Goal: Check status: Check status

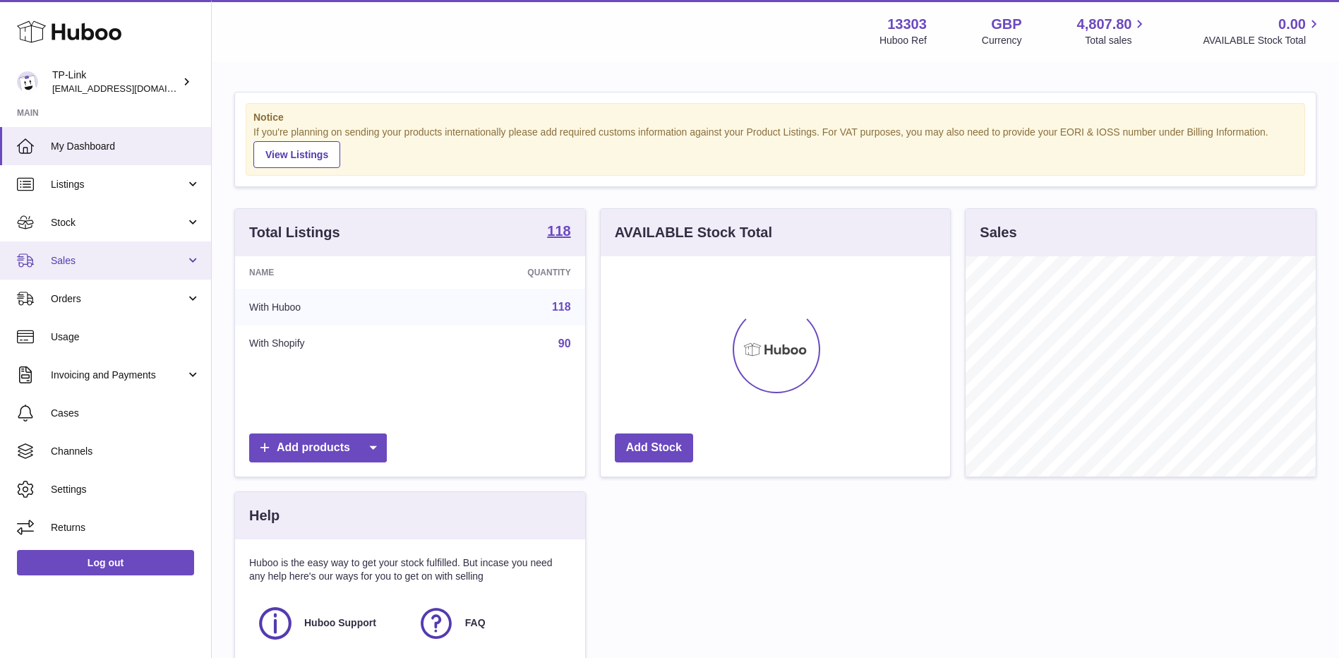
scroll to position [220, 349]
click at [148, 264] on span "Sales" at bounding box center [118, 260] width 135 height 13
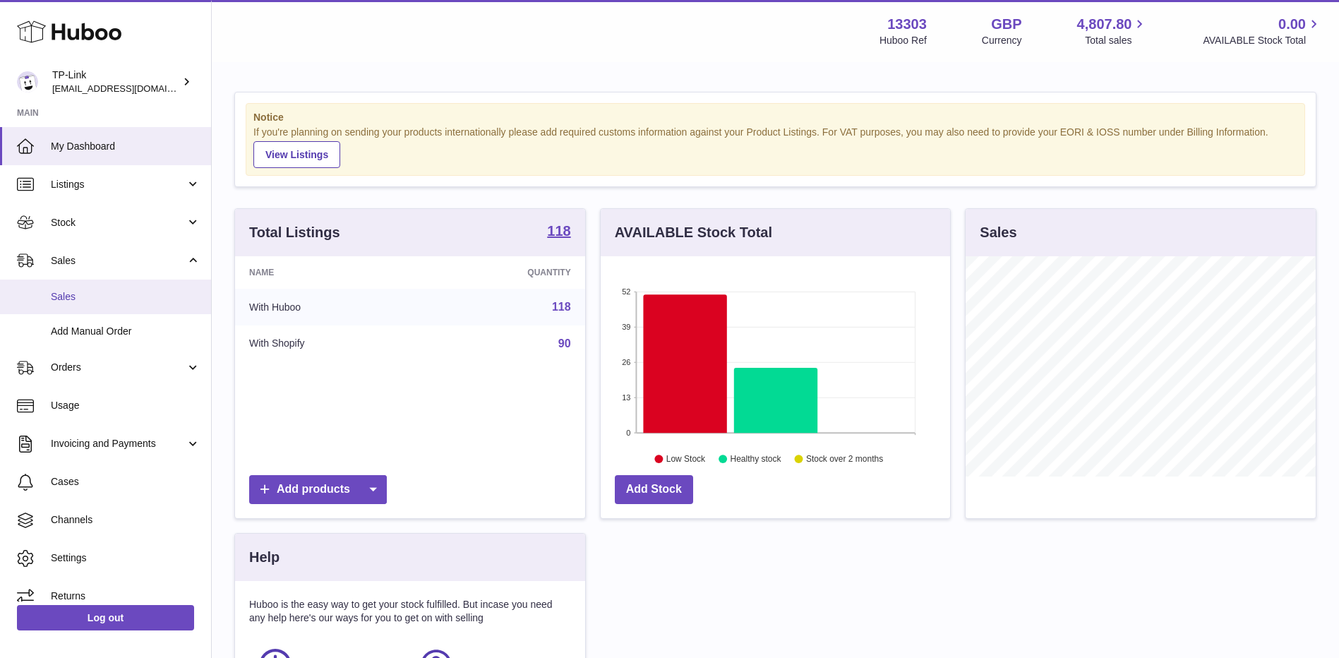
click at [119, 297] on span "Sales" at bounding box center [126, 296] width 150 height 13
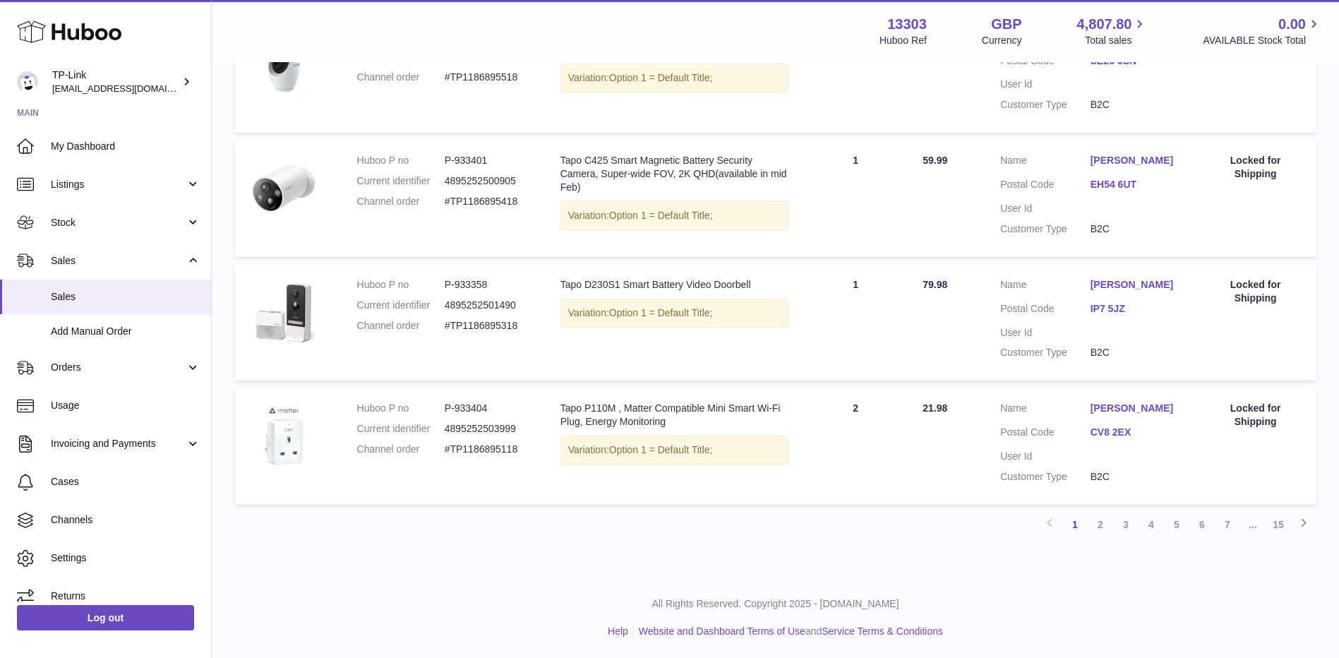
scroll to position [1097, 0]
click at [119, 231] on link "Stock" at bounding box center [105, 222] width 211 height 38
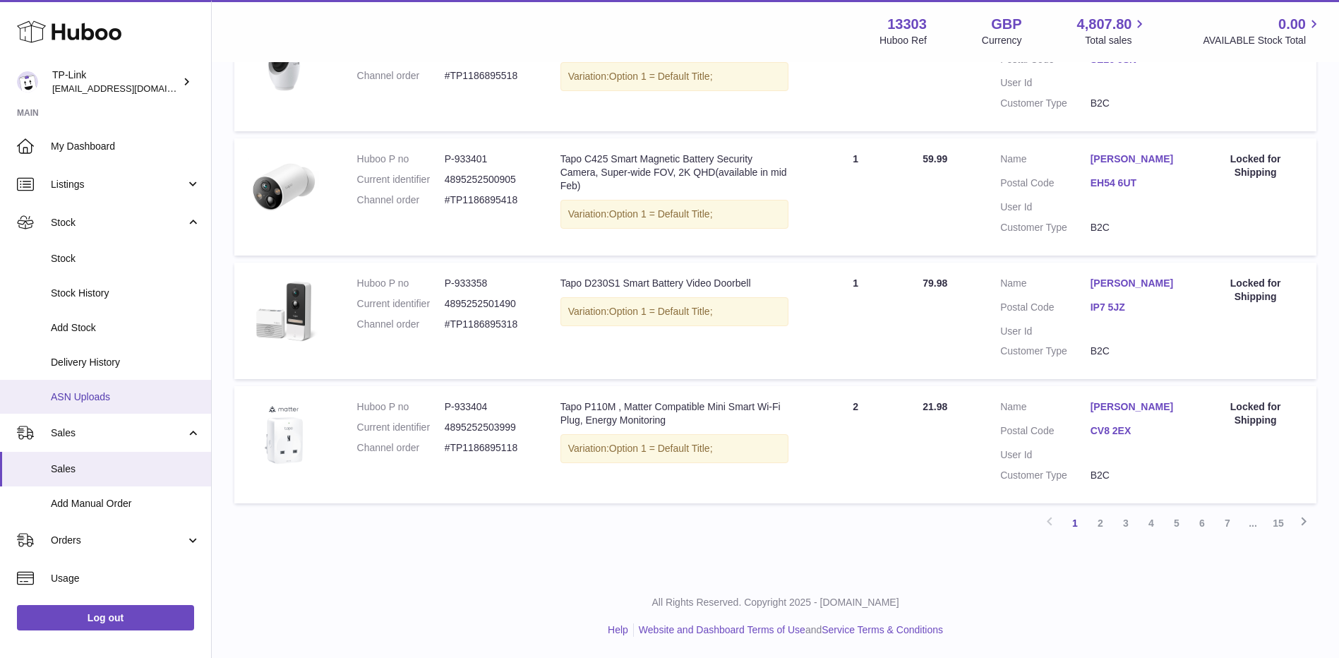
click at [116, 393] on span "ASN Uploads" at bounding box center [126, 396] width 150 height 13
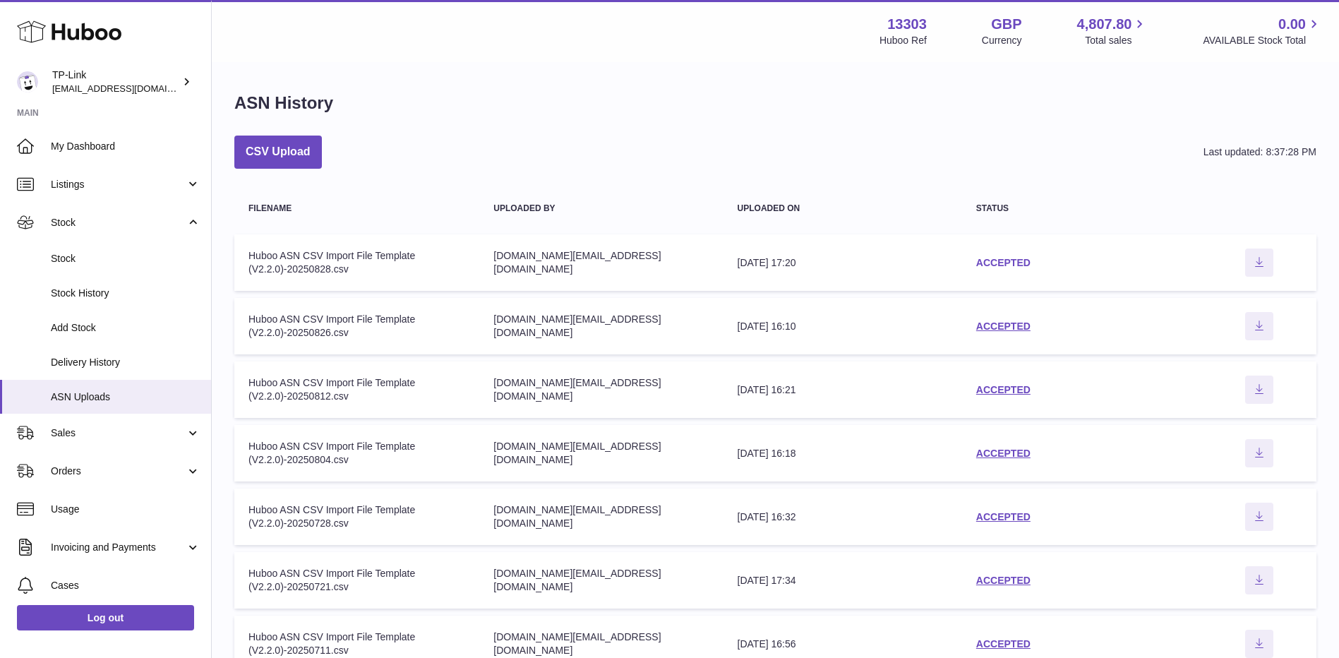
click at [1005, 263] on link "ACCEPTED" at bounding box center [1003, 262] width 54 height 11
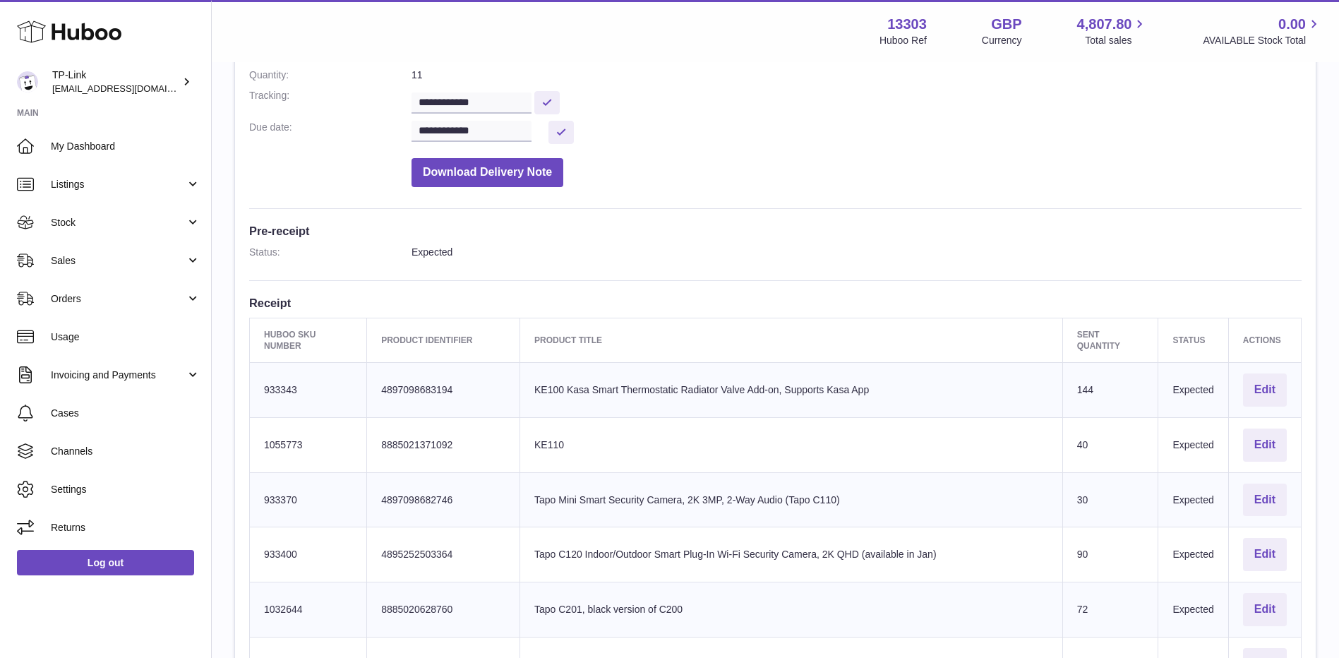
scroll to position [12, 0]
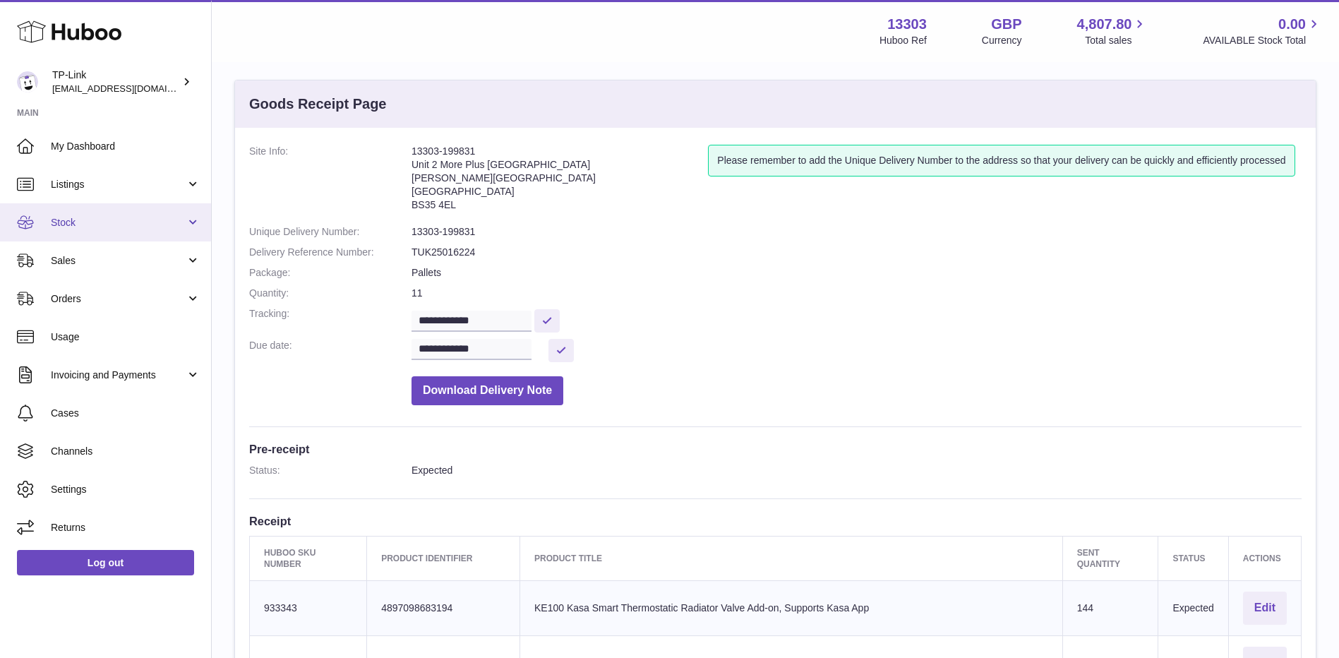
click at [114, 225] on span "Stock" at bounding box center [118, 222] width 135 height 13
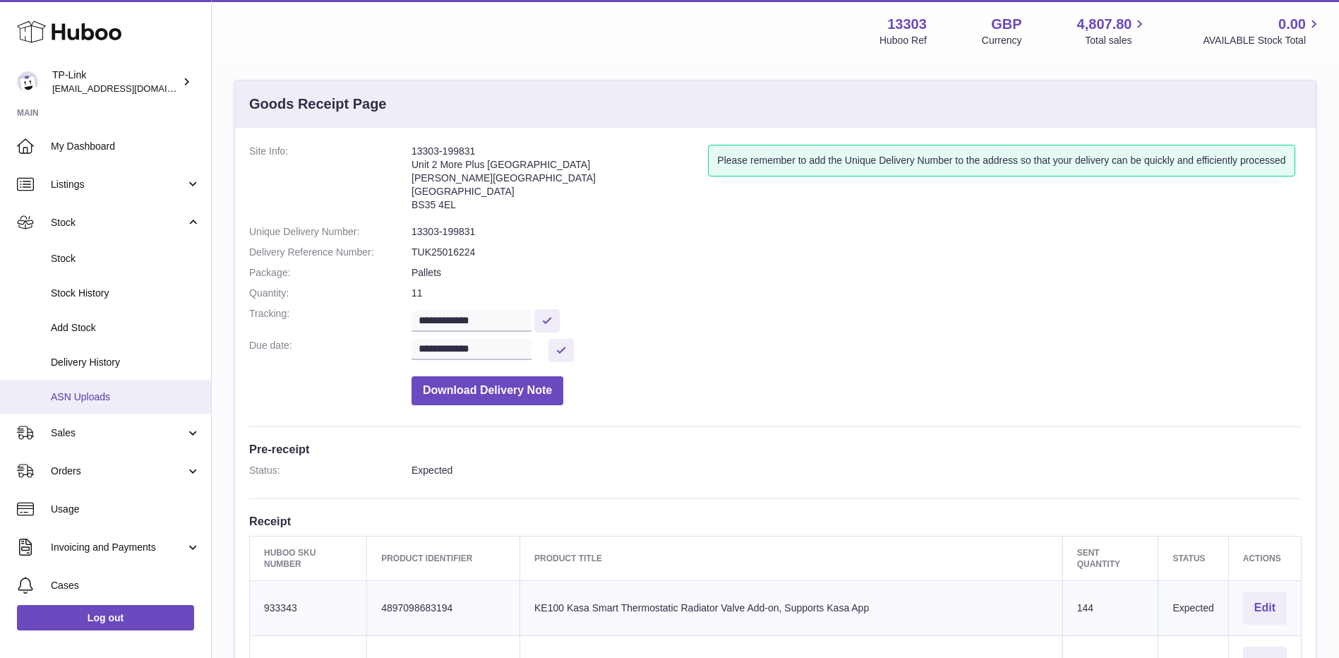
click at [97, 390] on span "ASN Uploads" at bounding box center [126, 396] width 150 height 13
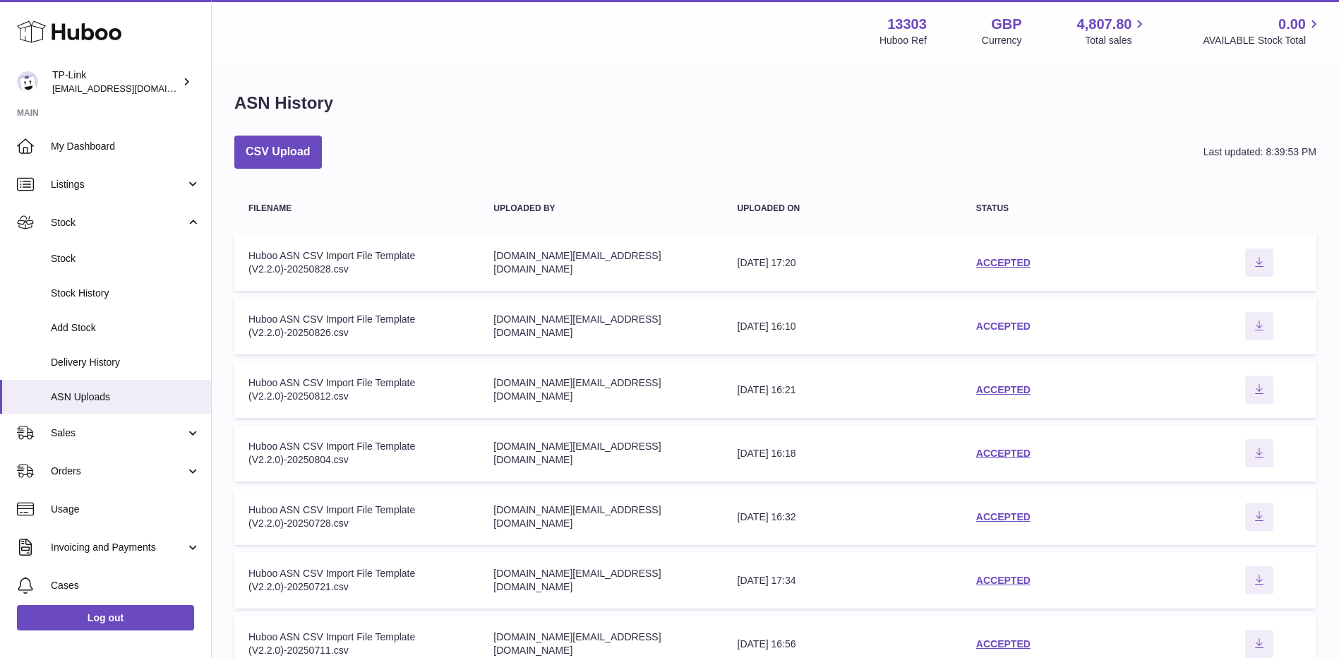
click at [1004, 324] on link "ACCEPTED" at bounding box center [1003, 326] width 54 height 11
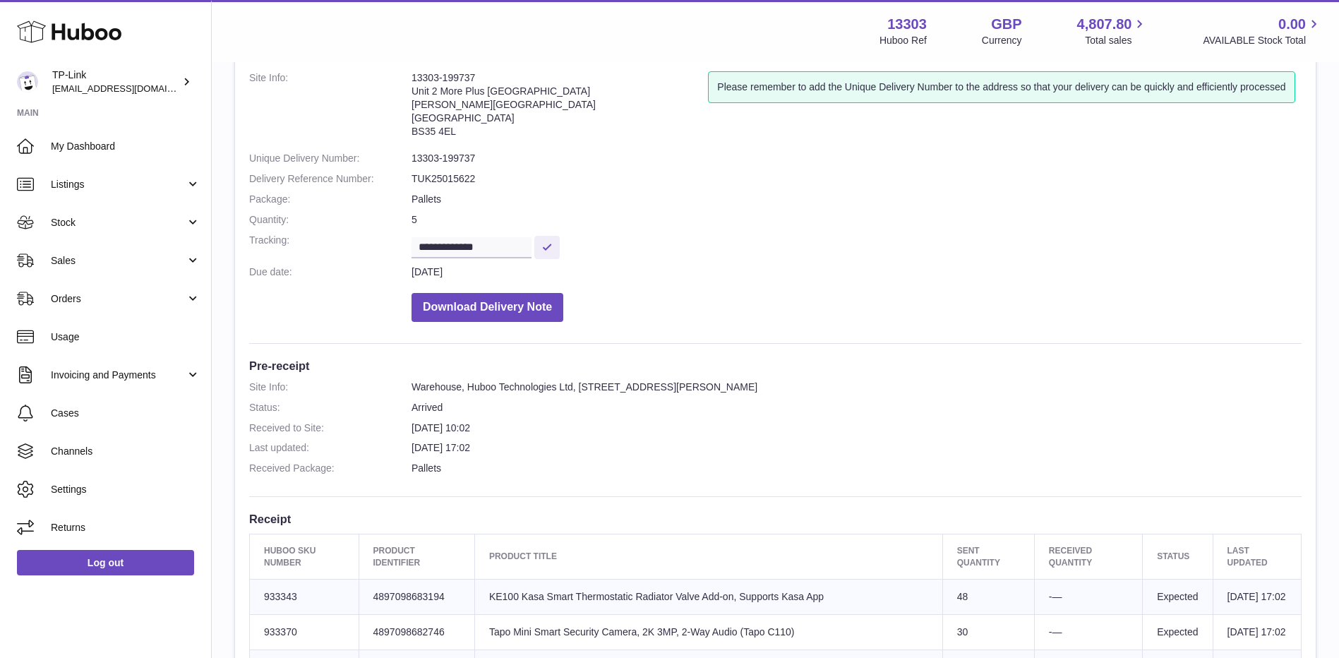
scroll to position [70, 0]
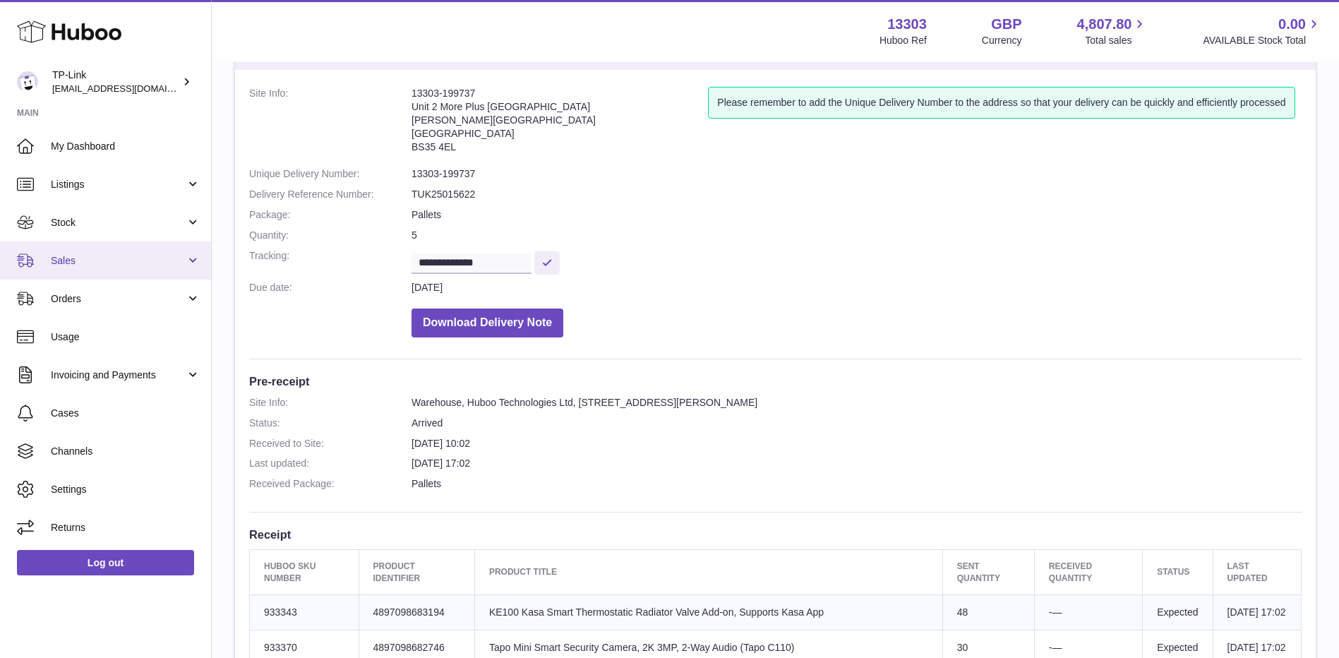
click at [120, 256] on span "Sales" at bounding box center [118, 260] width 135 height 13
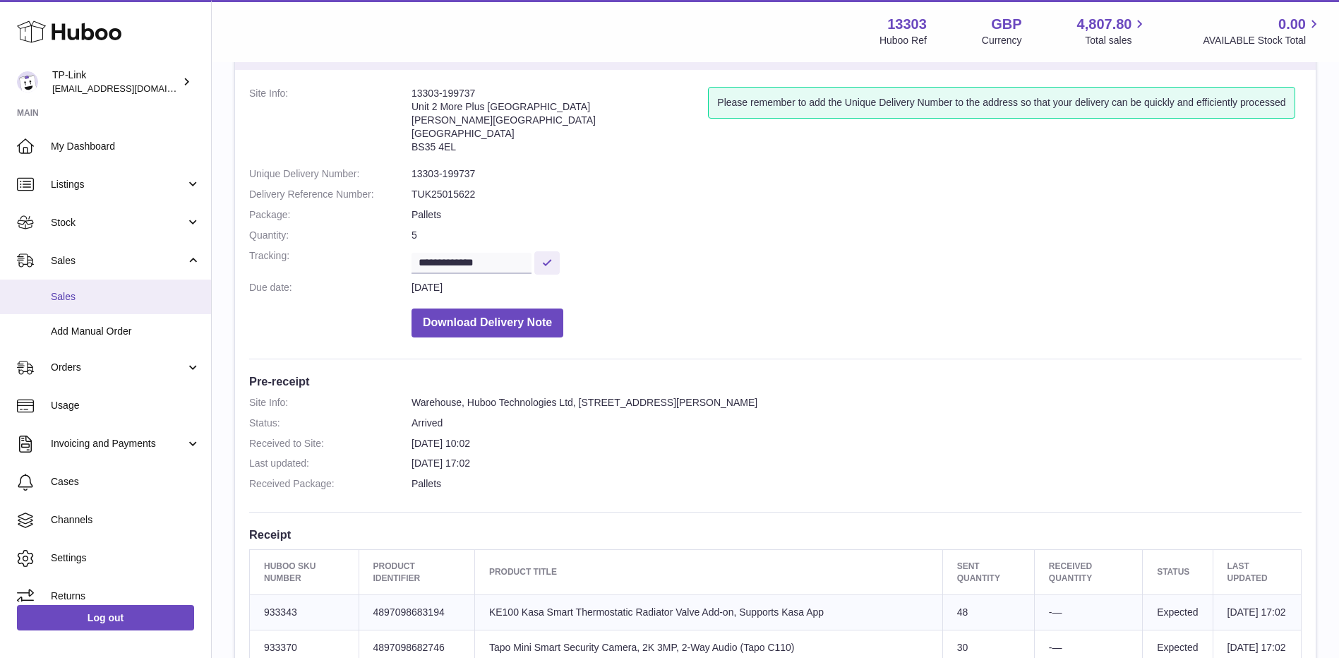
click at [107, 297] on span "Sales" at bounding box center [126, 296] width 150 height 13
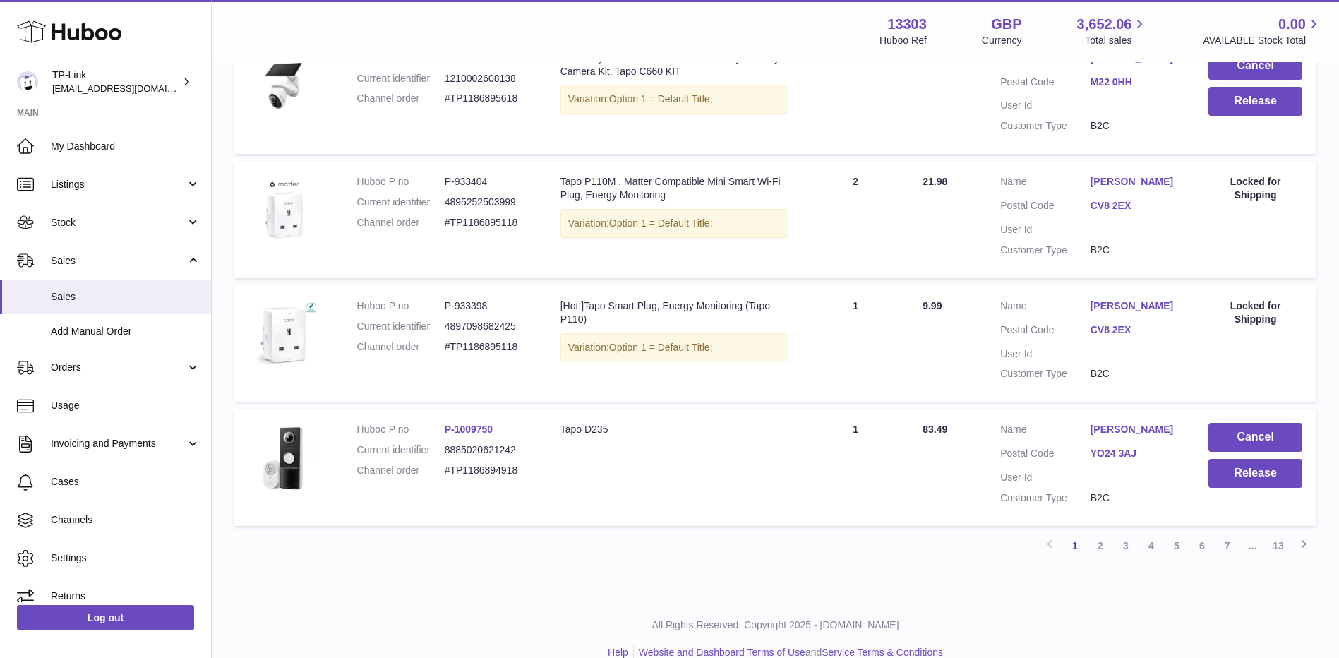
scroll to position [1084, 0]
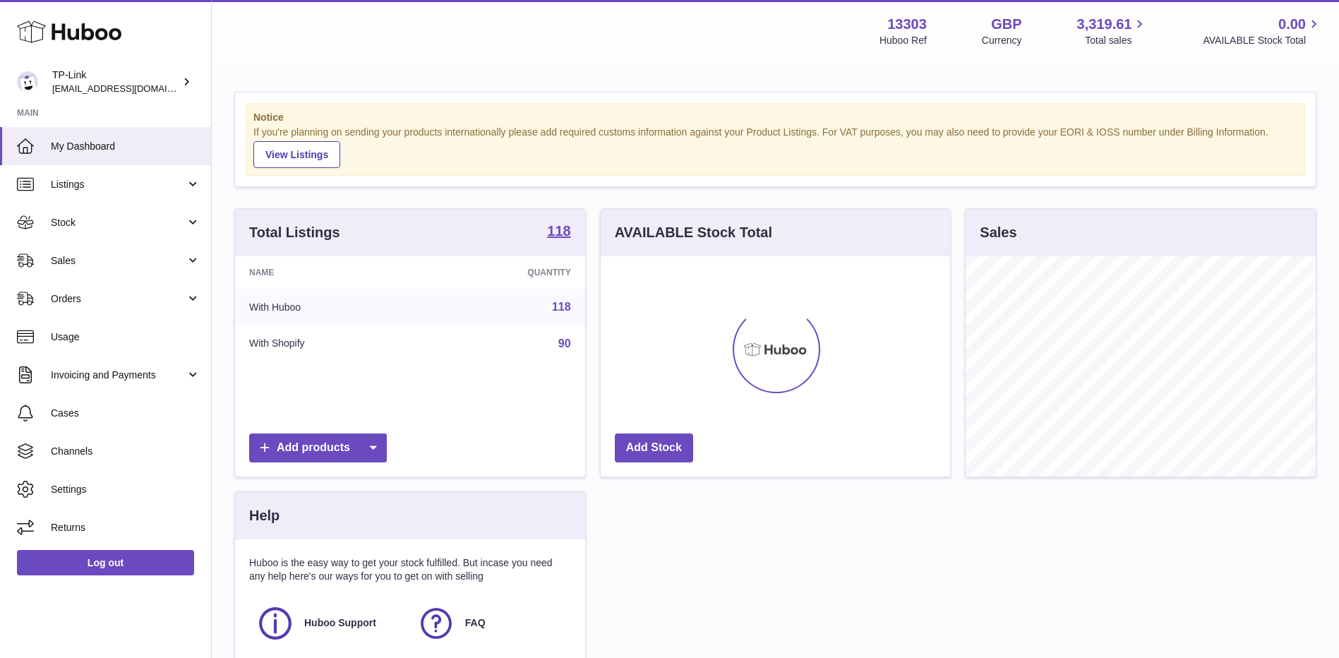
scroll to position [220, 349]
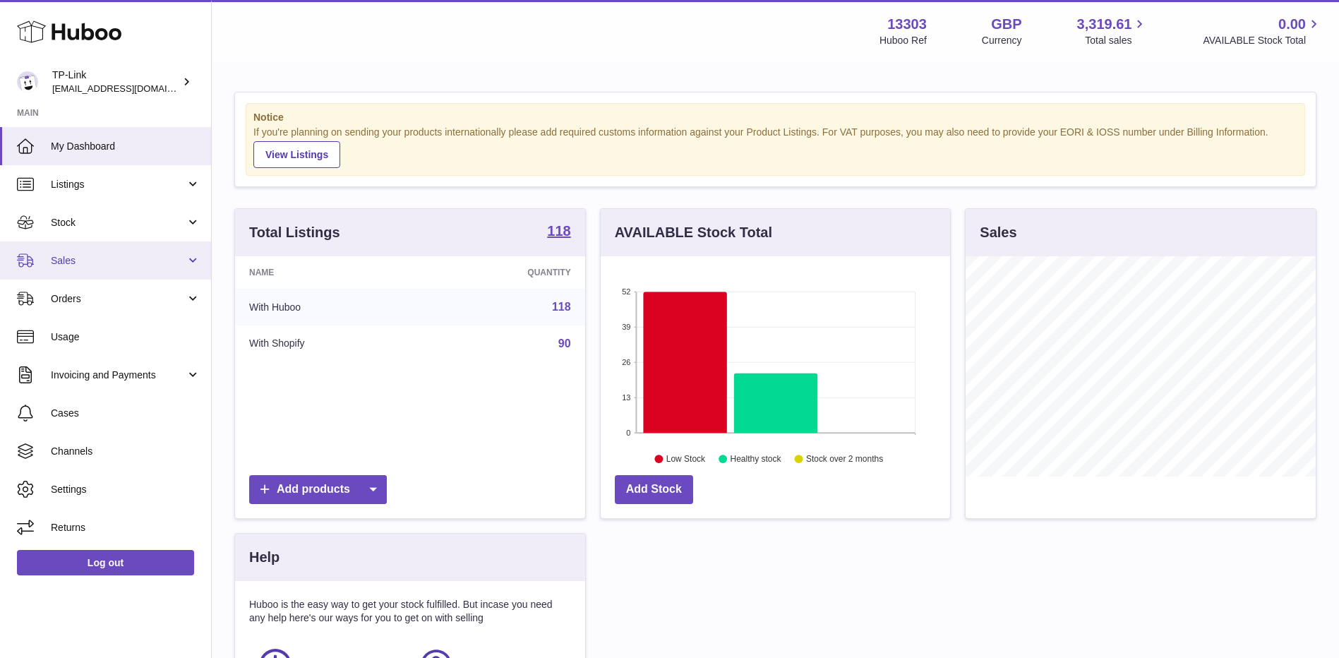
click at [107, 258] on span "Sales" at bounding box center [118, 260] width 135 height 13
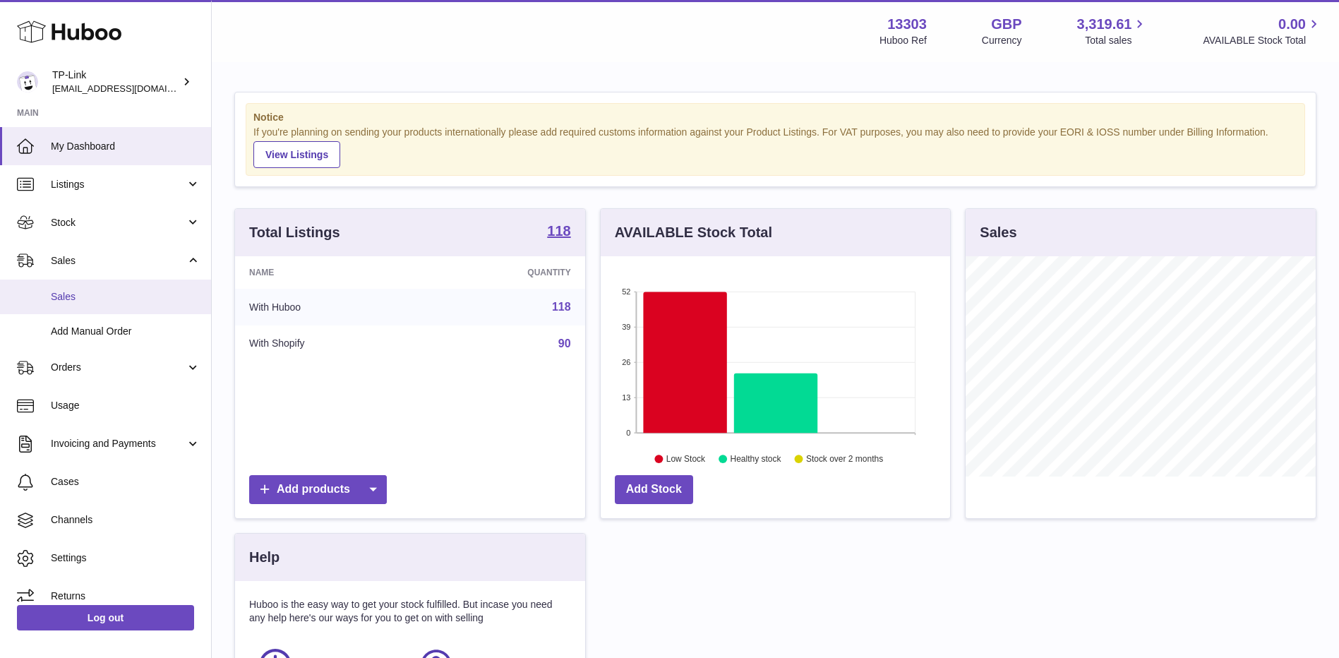
click at [108, 288] on link "Sales" at bounding box center [105, 297] width 211 height 35
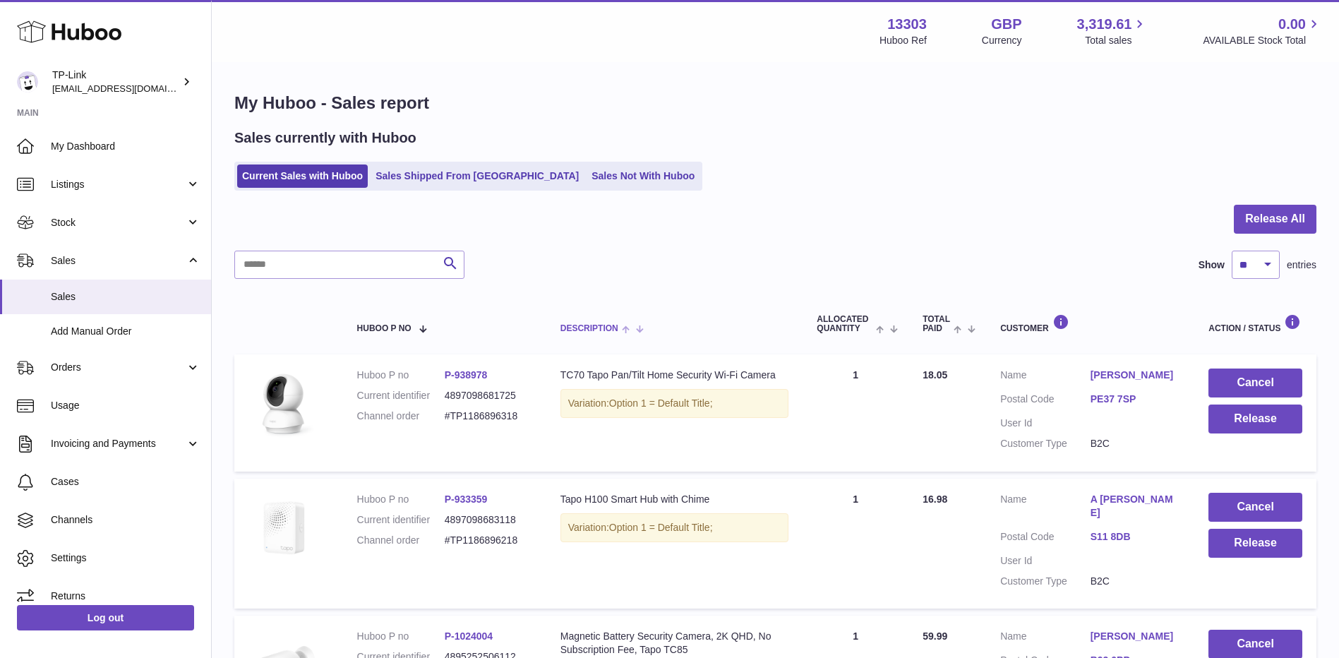
click at [678, 314] on th "Description" at bounding box center [674, 323] width 257 height 47
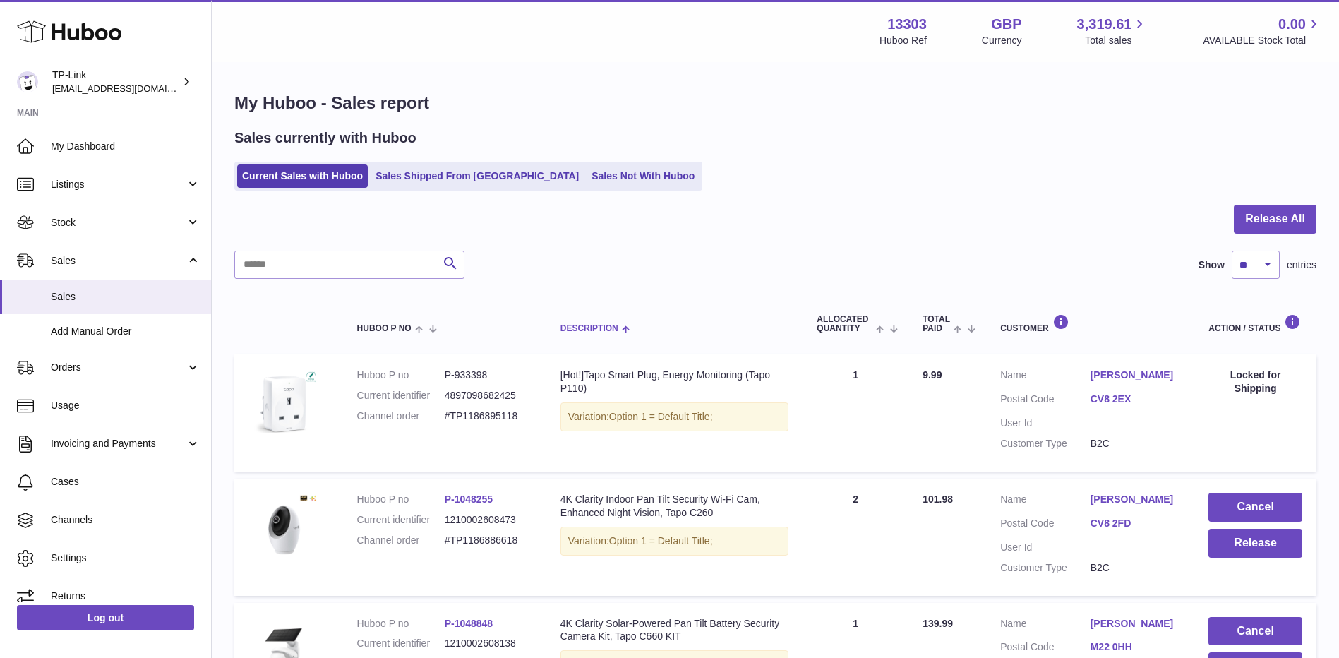
click at [584, 323] on div "Description" at bounding box center [675, 328] width 229 height 11
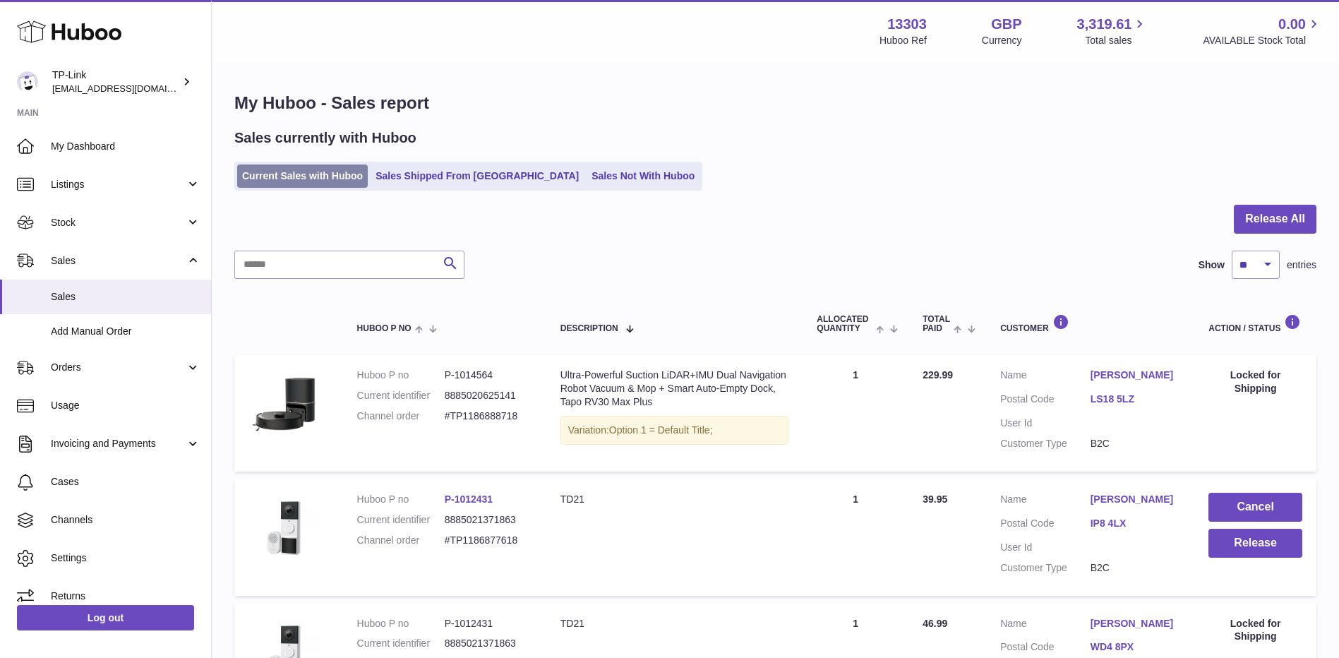
click at [251, 170] on link "Current Sales with Huboo" at bounding box center [302, 176] width 131 height 23
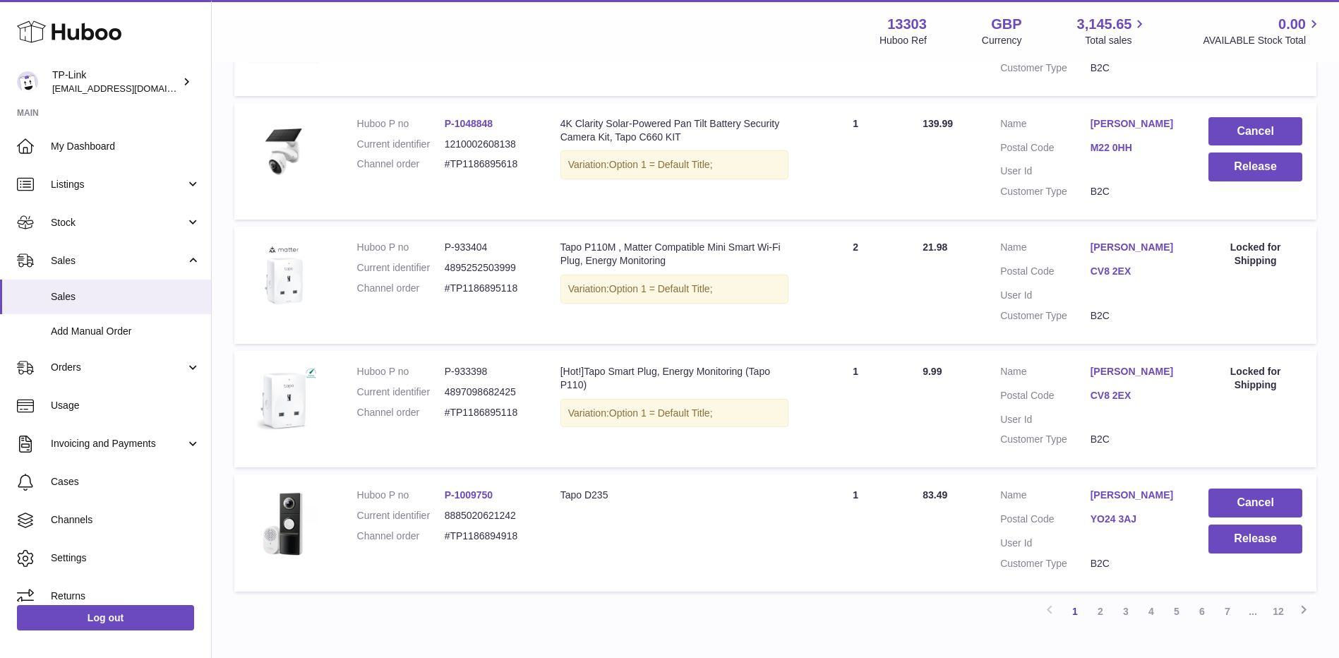
scroll to position [801, 0]
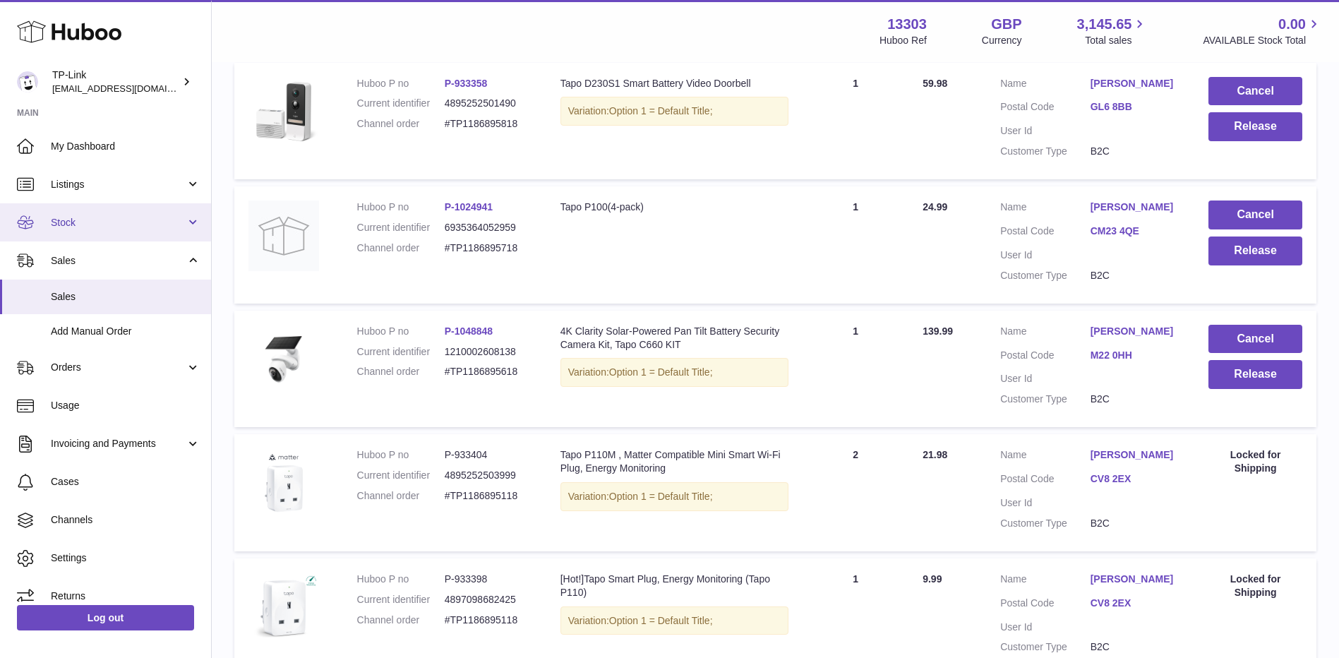
click at [106, 232] on link "Stock" at bounding box center [105, 222] width 211 height 38
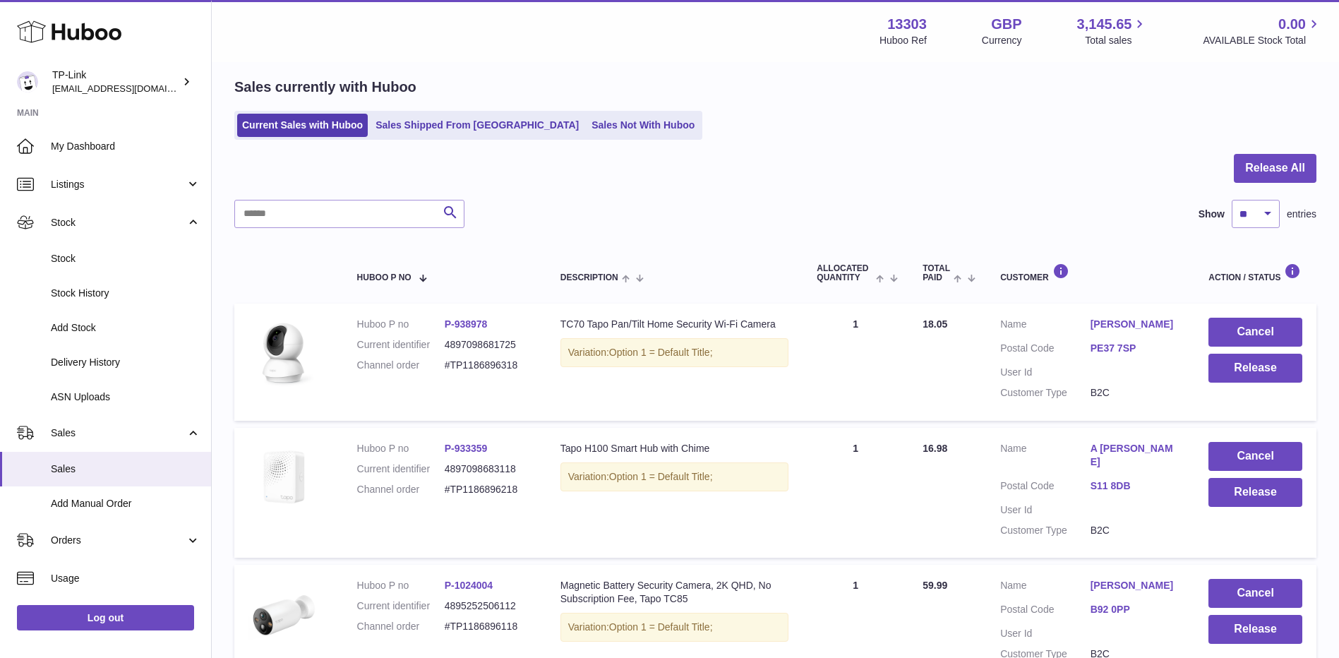
scroll to position [25, 0]
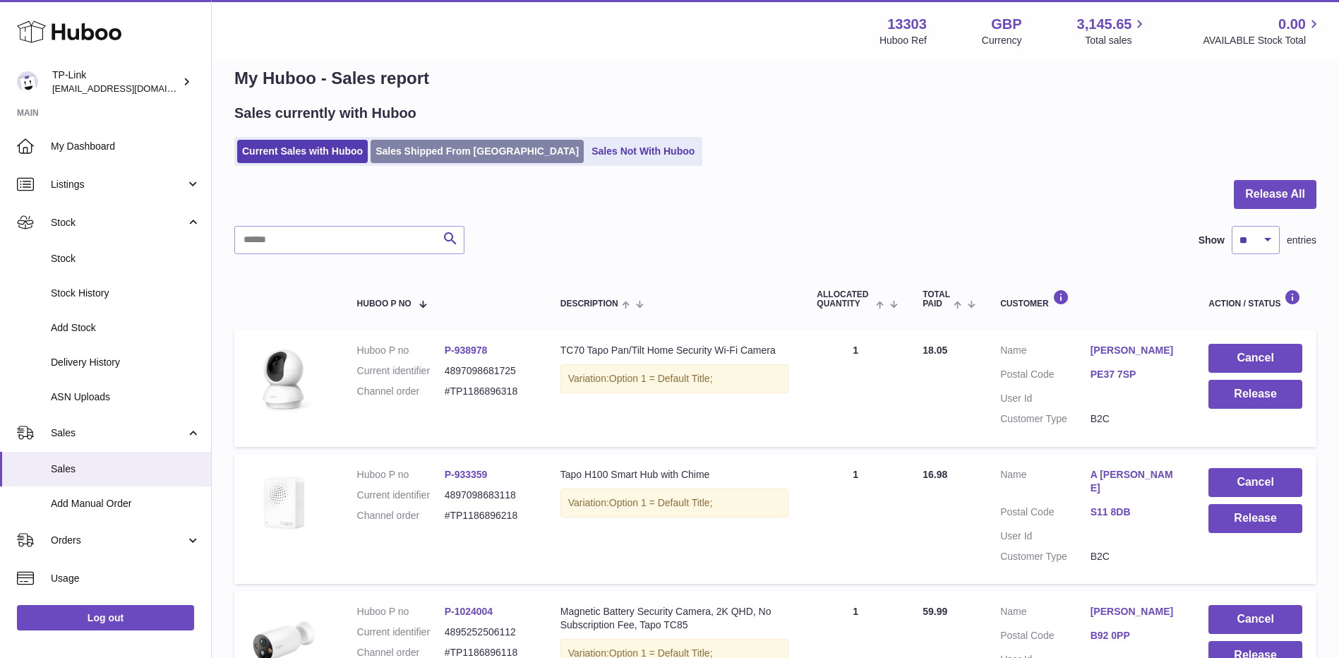
click at [438, 153] on link "Sales Shipped From [GEOGRAPHIC_DATA]" at bounding box center [477, 151] width 213 height 23
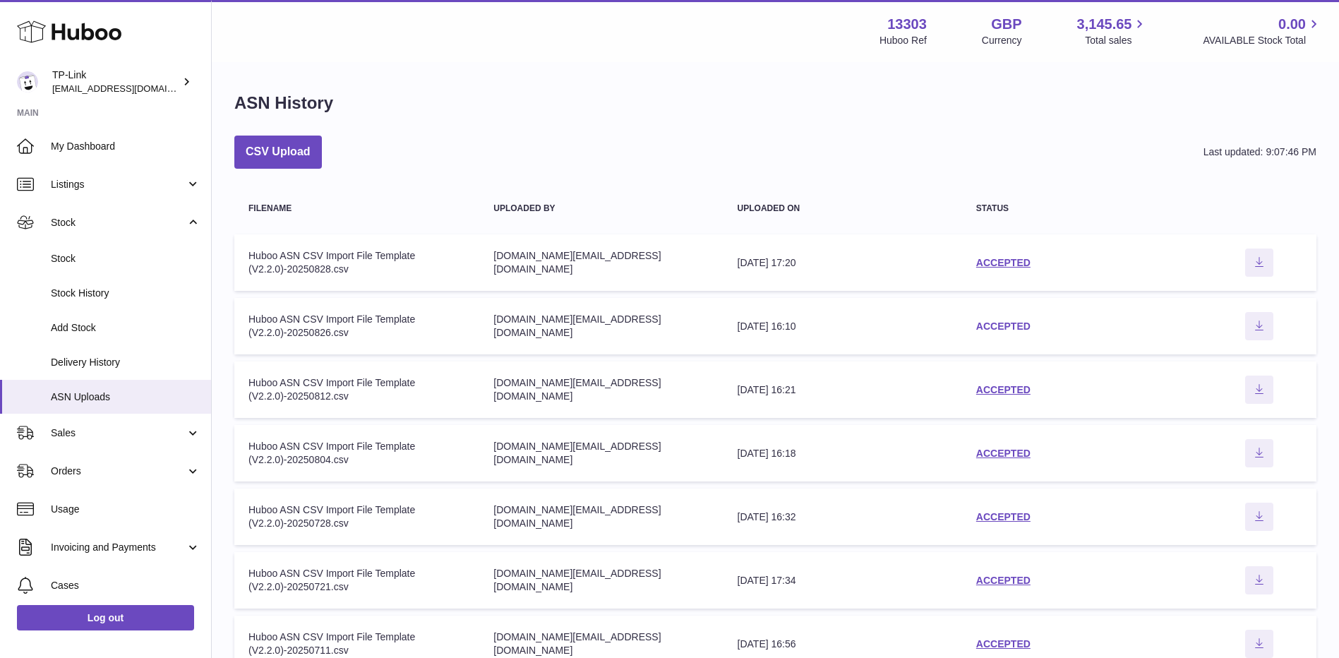
click at [999, 324] on link "ACCEPTED" at bounding box center [1003, 326] width 54 height 11
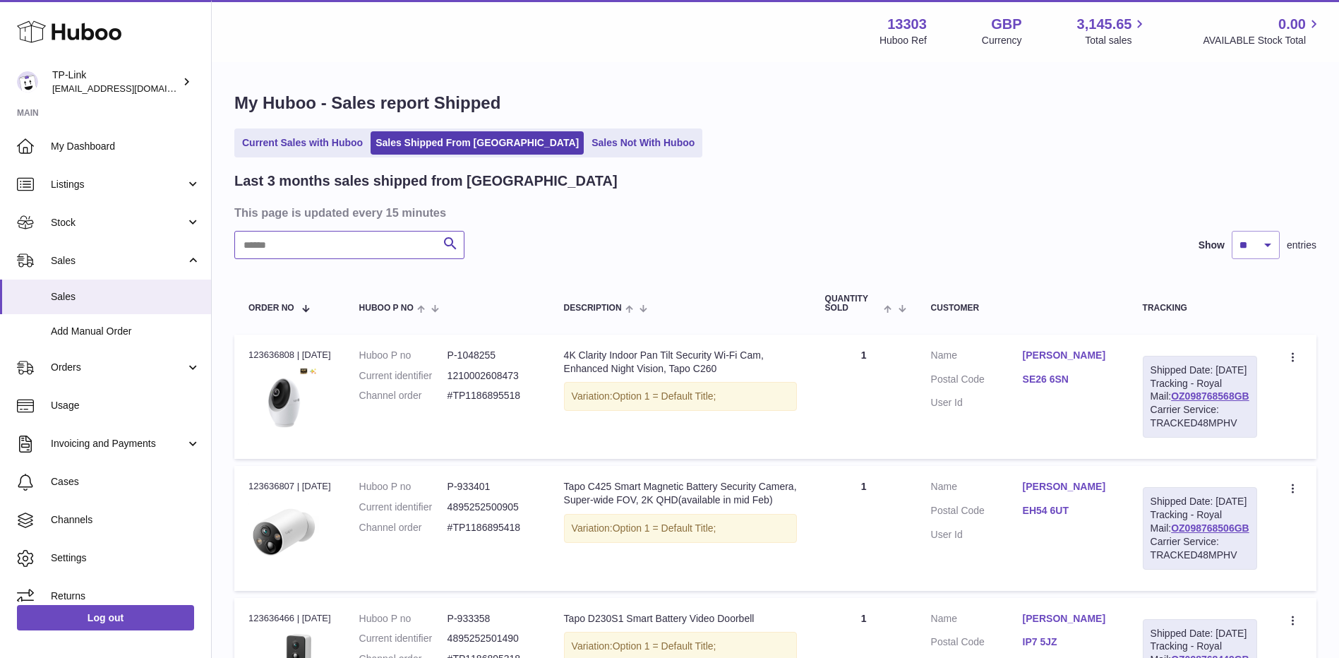
click at [336, 249] on input "text" at bounding box center [349, 245] width 230 height 28
paste input "**********"
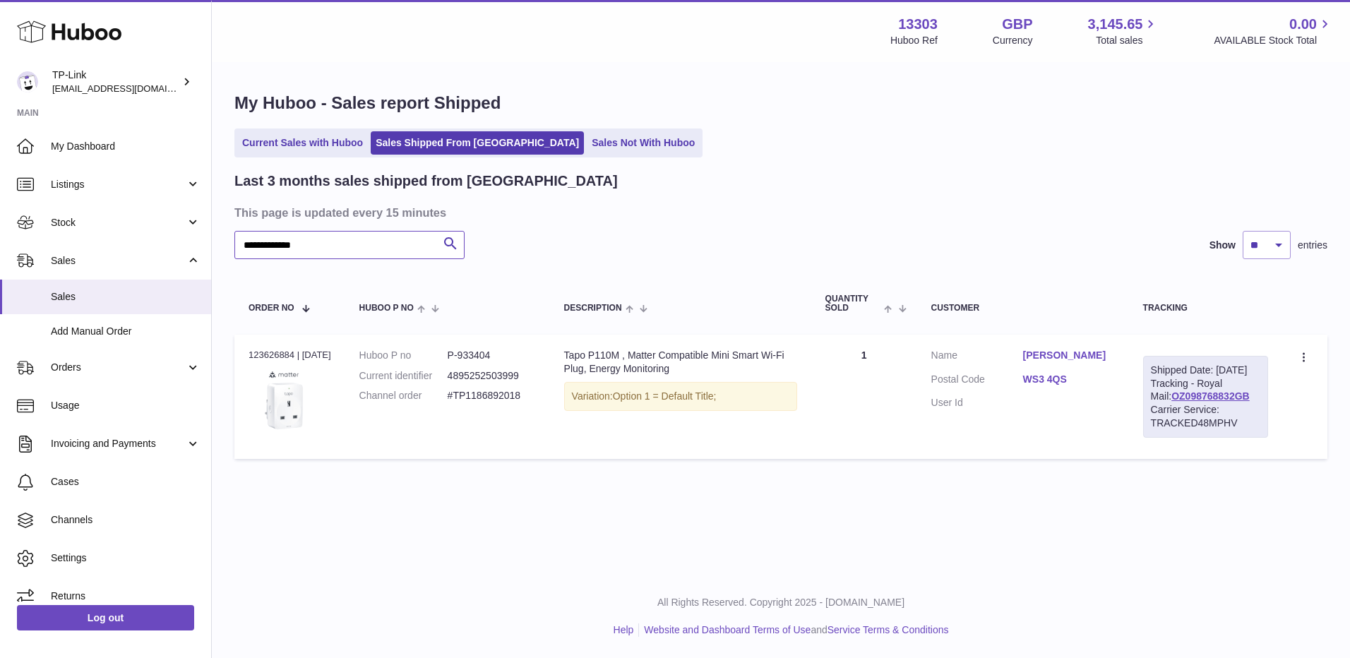
drag, startPoint x: 363, startPoint y: 239, endPoint x: 231, endPoint y: 241, distance: 132.0
click at [231, 241] on div "**********" at bounding box center [781, 279] width 1138 height 431
type input "**********"
drag, startPoint x: 290, startPoint y: 141, endPoint x: 325, endPoint y: 124, distance: 39.2
click at [290, 141] on link "Current Sales with Huboo" at bounding box center [302, 142] width 131 height 23
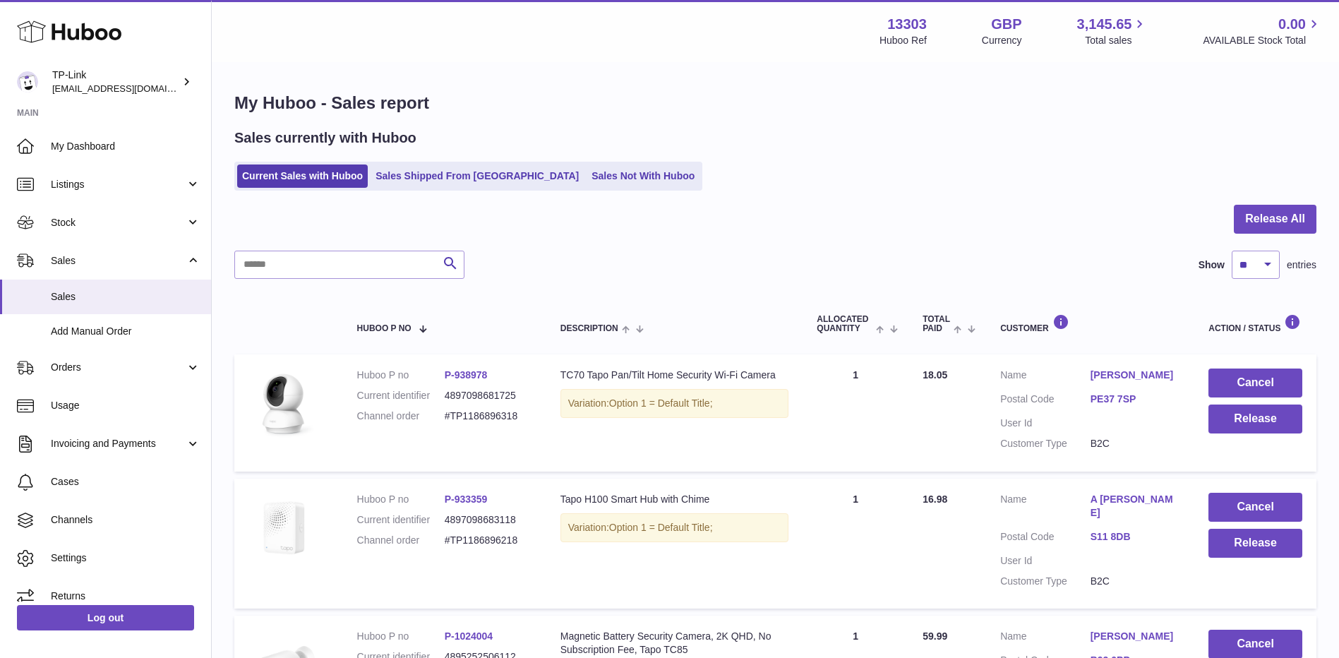
click at [352, 247] on div at bounding box center [775, 228] width 1082 height 46
click at [350, 267] on input "text" at bounding box center [349, 265] width 230 height 28
paste input "**********"
type input "**********"
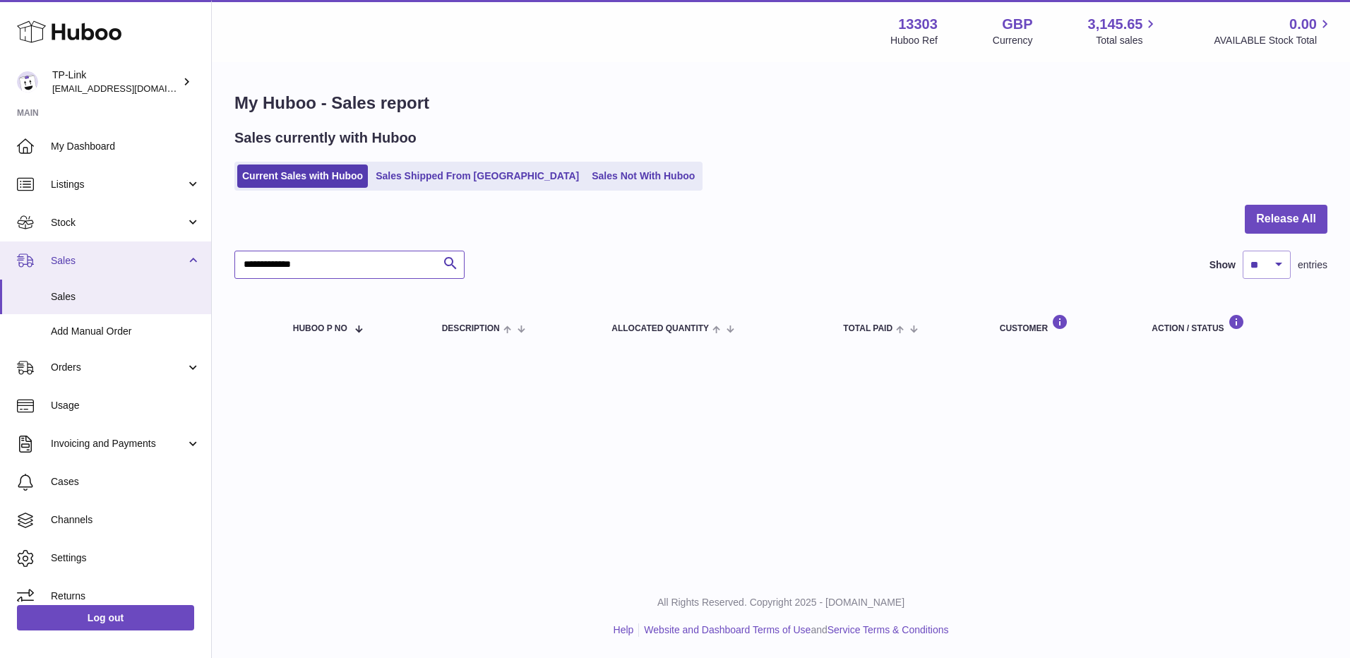
drag, startPoint x: 387, startPoint y: 263, endPoint x: 163, endPoint y: 270, distance: 224.0
click at [163, 270] on div "**********" at bounding box center [675, 329] width 1350 height 658
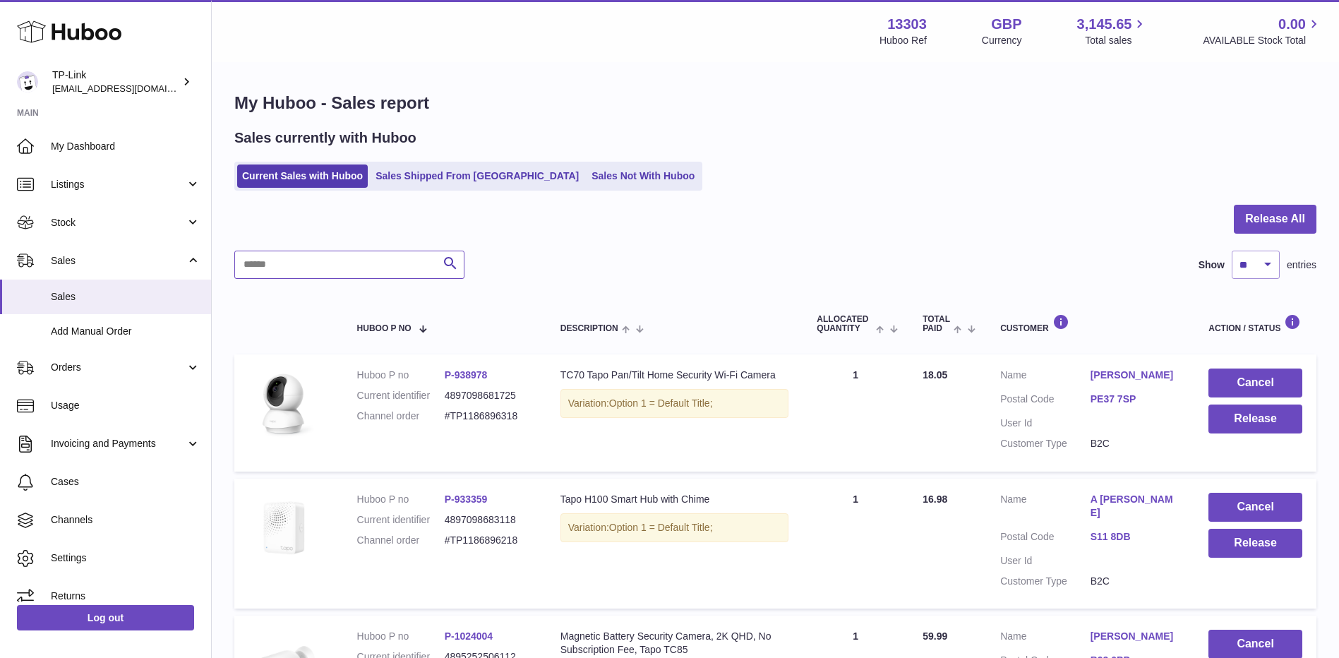
click at [327, 256] on input "text" at bounding box center [349, 265] width 230 height 28
click at [608, 172] on link "Sales Not With Huboo" at bounding box center [643, 176] width 113 height 23
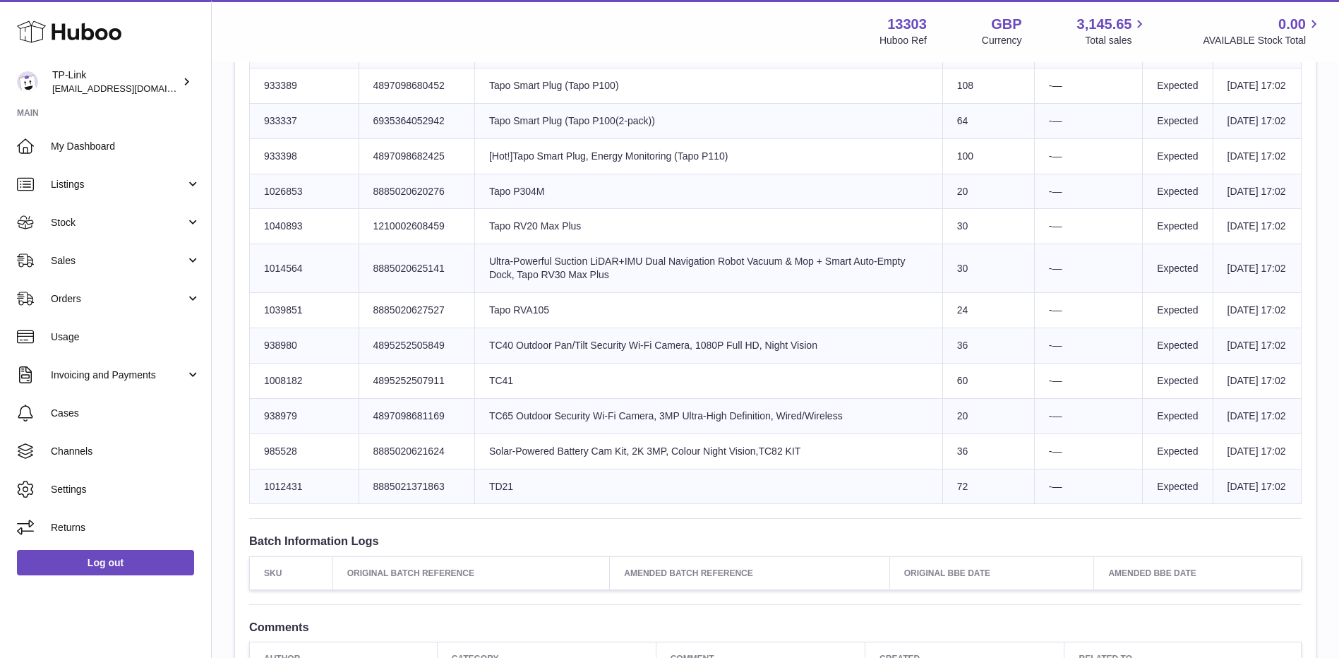
scroll to position [1212, 0]
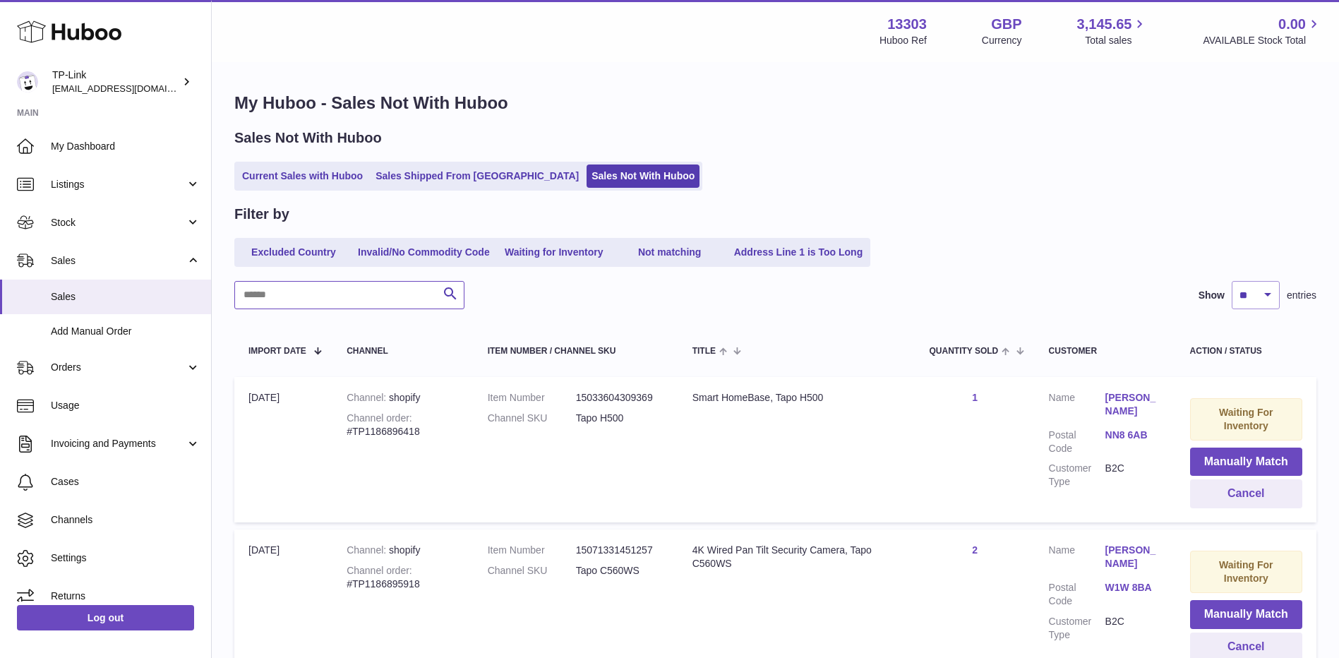
click at [290, 292] on input "text" at bounding box center [349, 295] width 230 height 28
paste input "**********"
type input "**********"
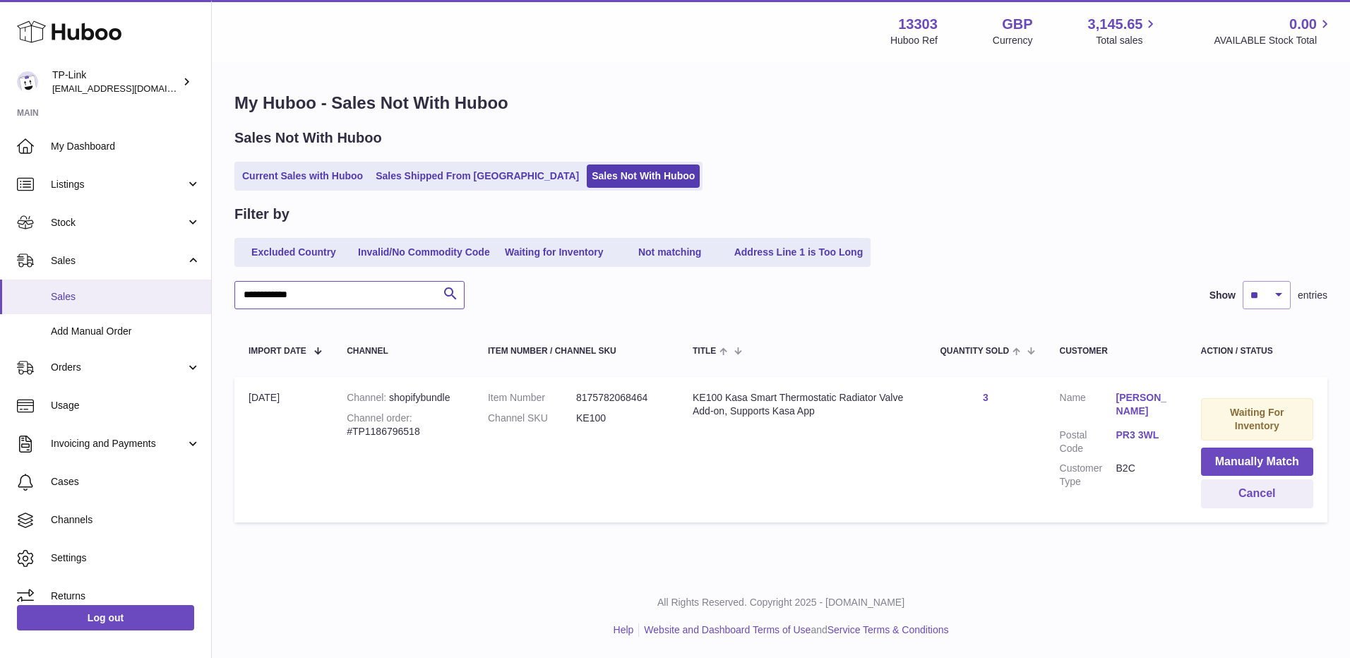
drag, startPoint x: 336, startPoint y: 300, endPoint x: 199, endPoint y: 293, distance: 137.2
click at [199, 293] on div "Huboo TP-Link [EMAIL_ADDRESS][DOMAIN_NAME] Main My Dashboard Listings Not with …" at bounding box center [675, 329] width 1350 height 658
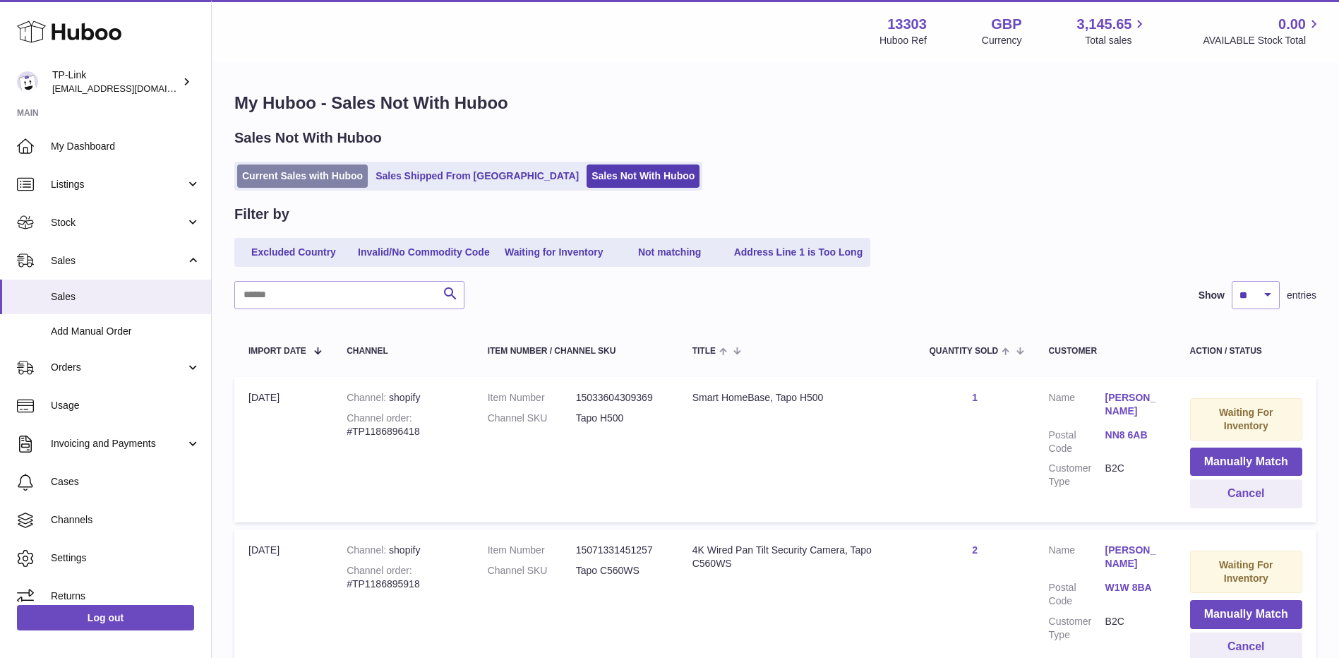
click at [312, 168] on link "Current Sales with Huboo" at bounding box center [302, 176] width 131 height 23
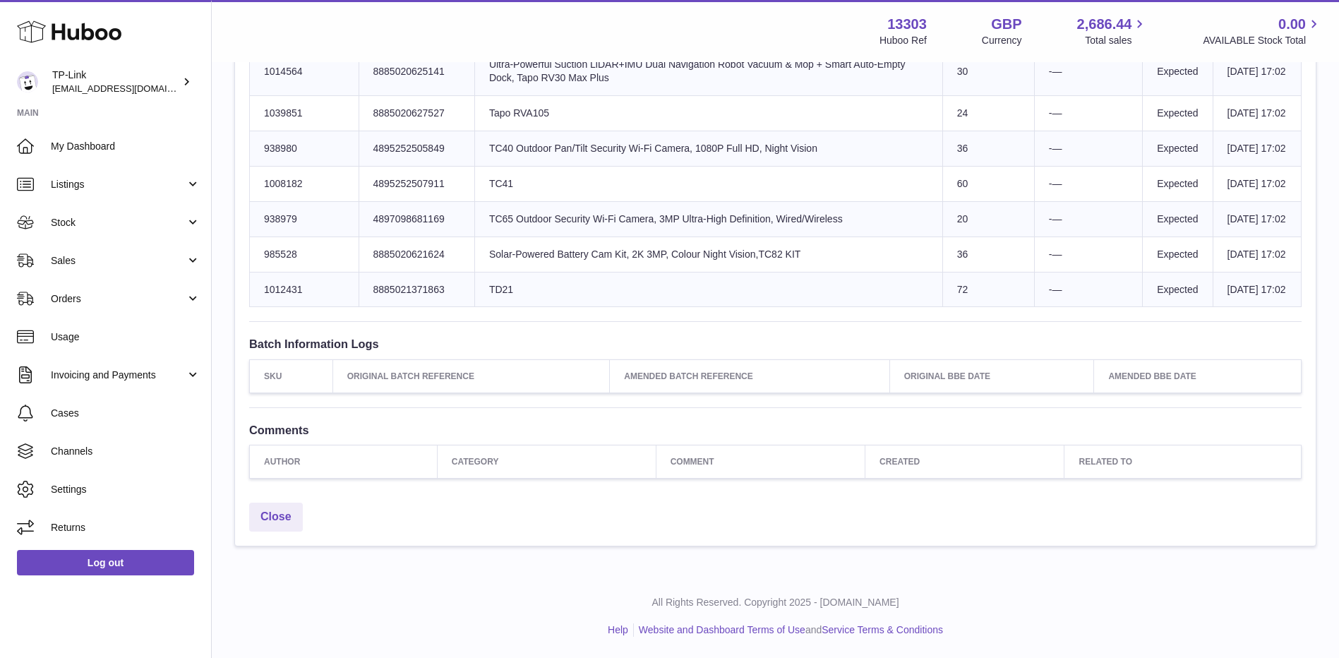
scroll to position [1764, 0]
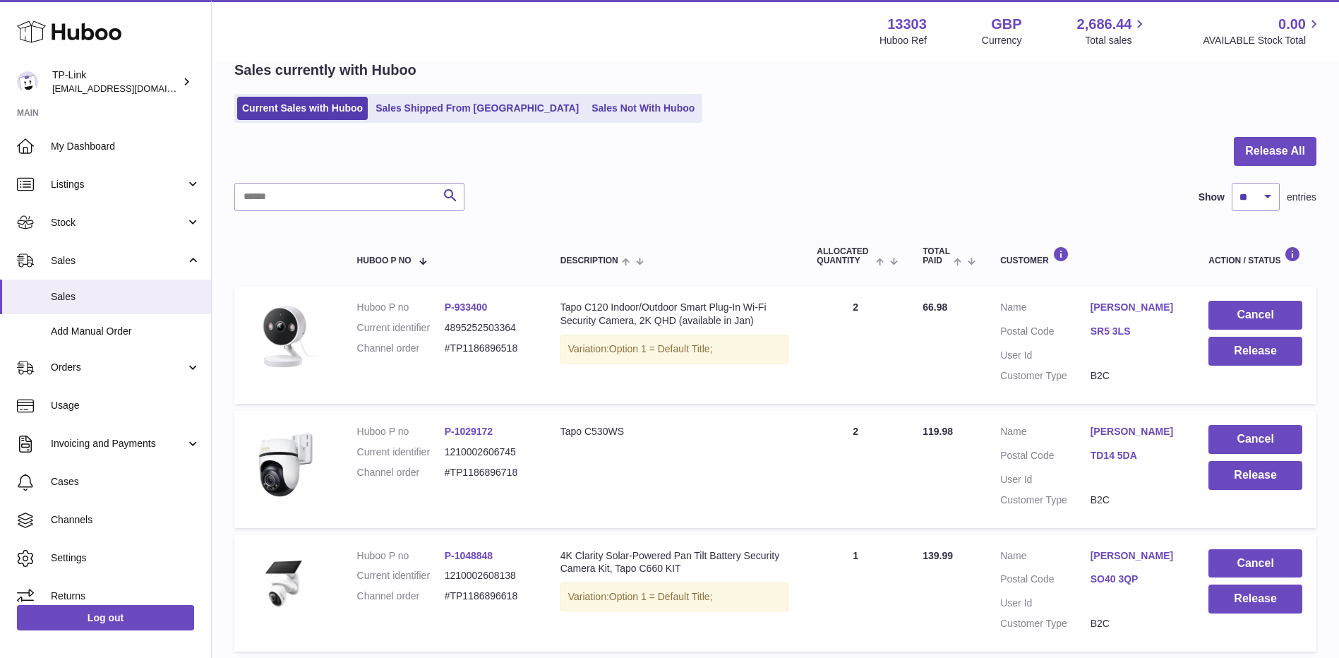
scroll to position [141, 0]
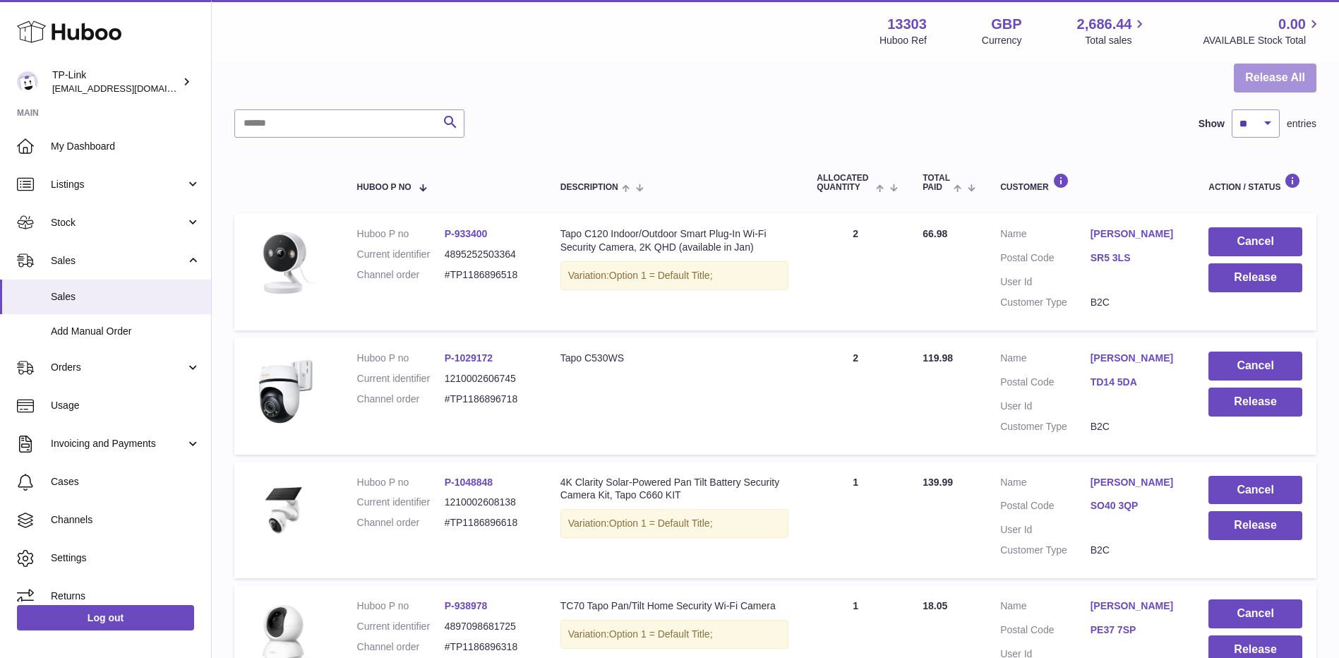
click at [1284, 81] on button "Release All" at bounding box center [1275, 78] width 83 height 29
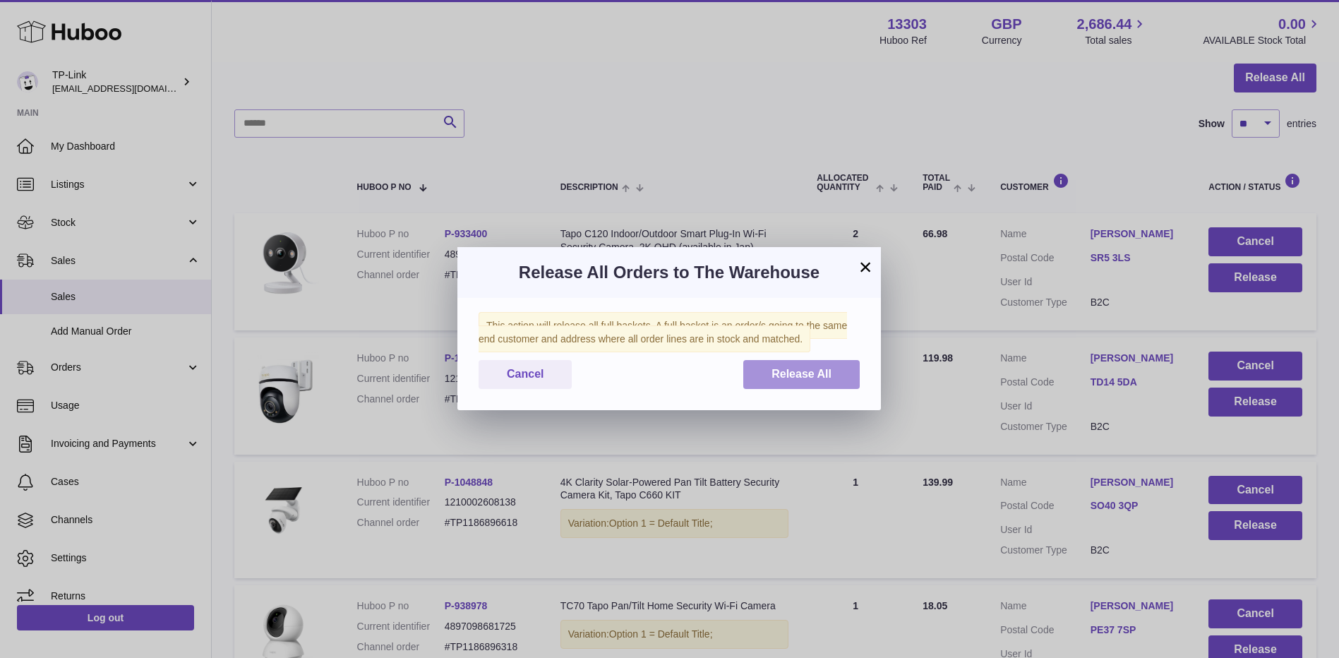
click at [797, 376] on span "Release All" at bounding box center [802, 374] width 60 height 12
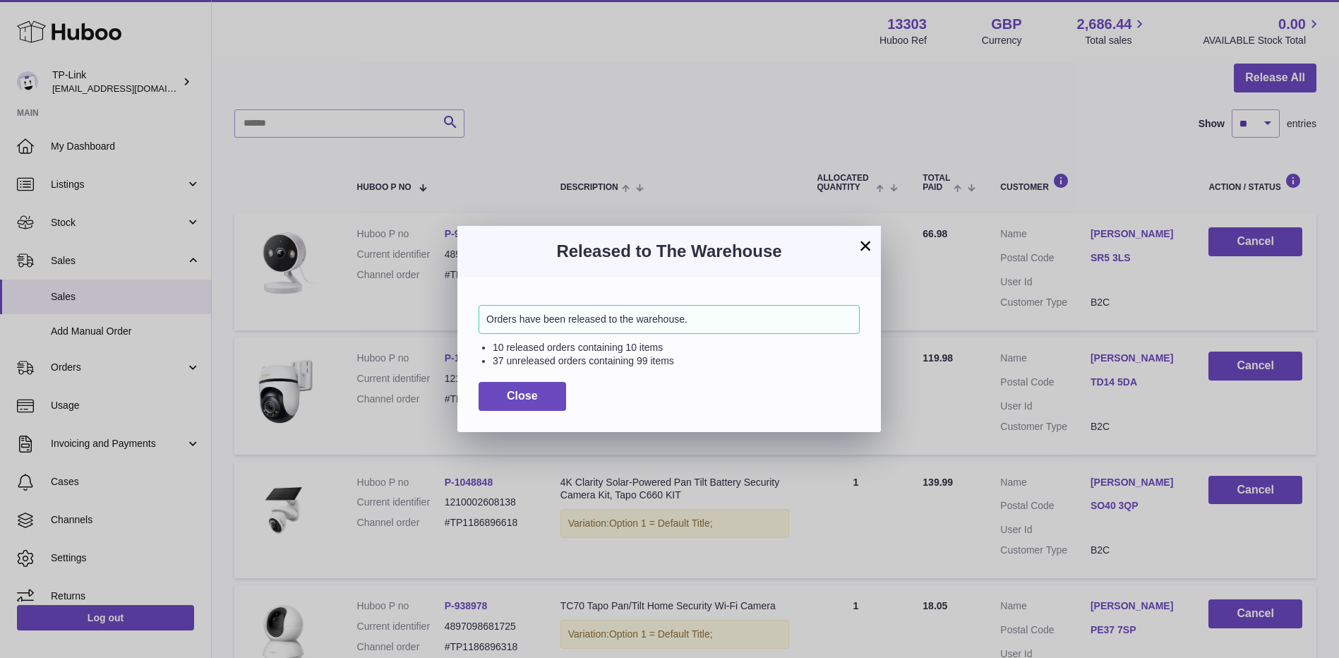
click at [869, 243] on button "×" at bounding box center [865, 245] width 17 height 17
